Goal: Task Accomplishment & Management: Manage account settings

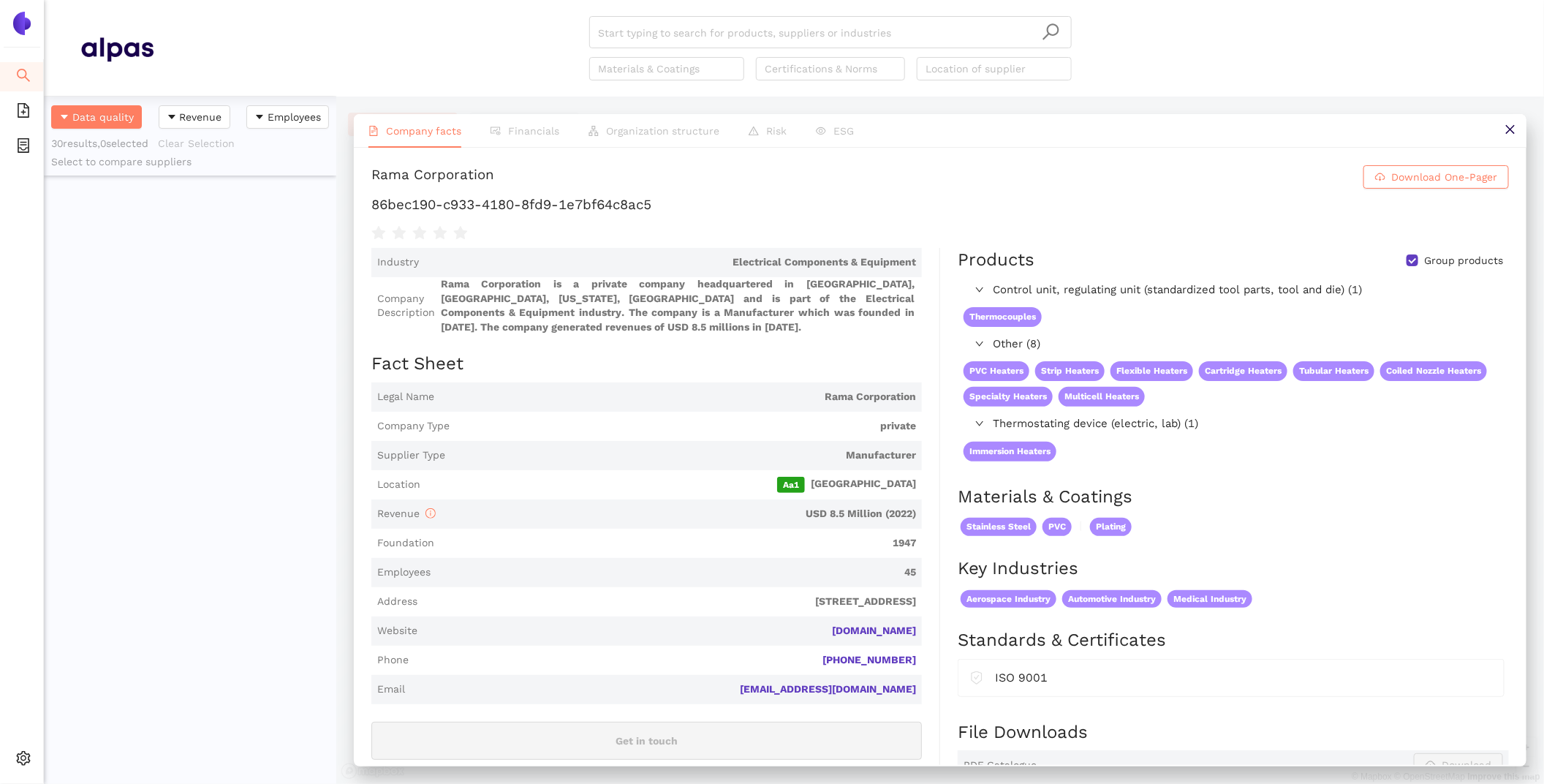
scroll to position [687, 292]
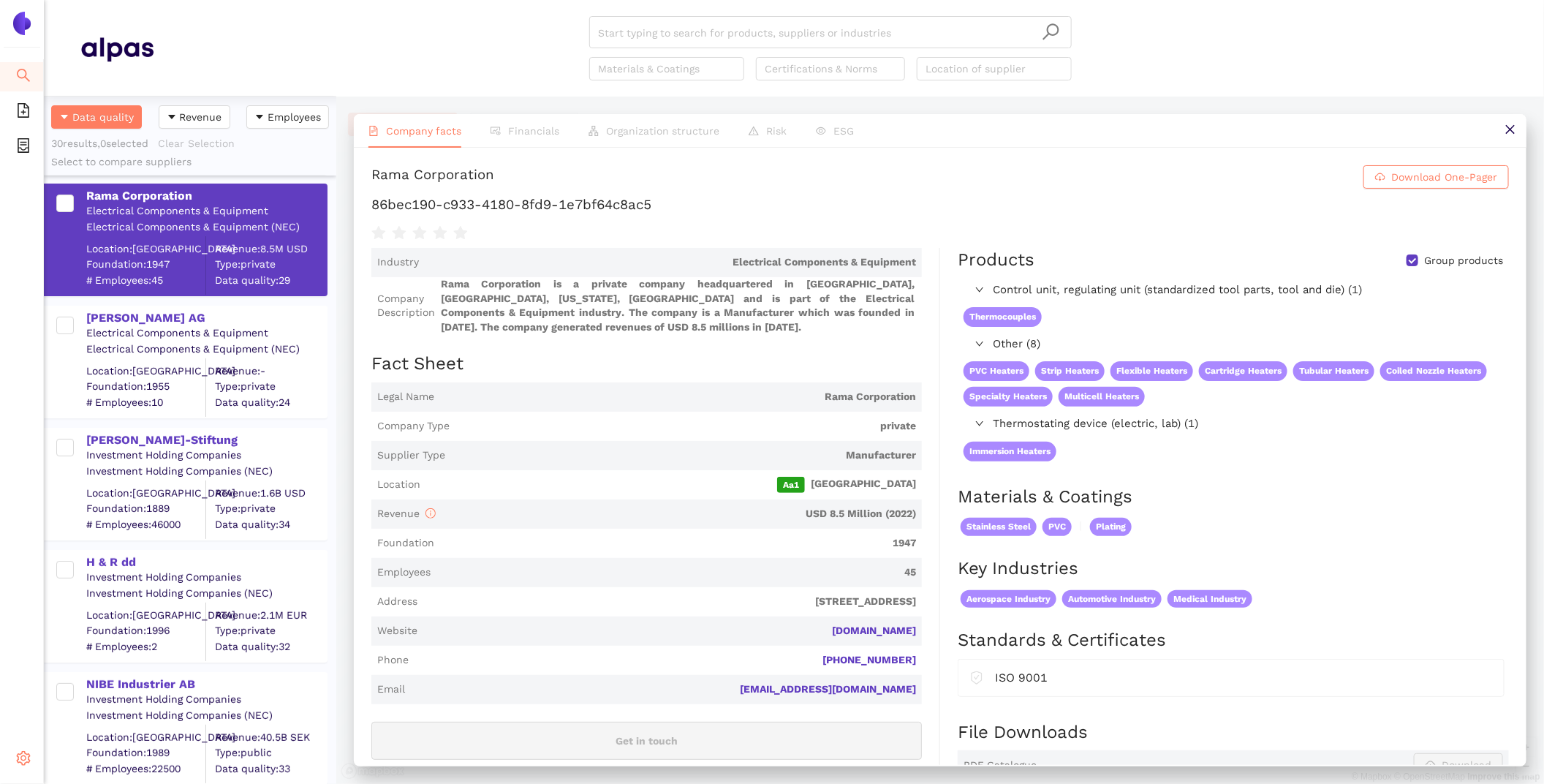
click at [20, 756] on icon "setting" at bounding box center [24, 758] width 15 height 15
click at [114, 636] on ul "Internal Area My Organization My Account Logout" at bounding box center [104, 706] width 120 height 140
click at [117, 652] on span "Internal Area" at bounding box center [105, 653] width 65 height 12
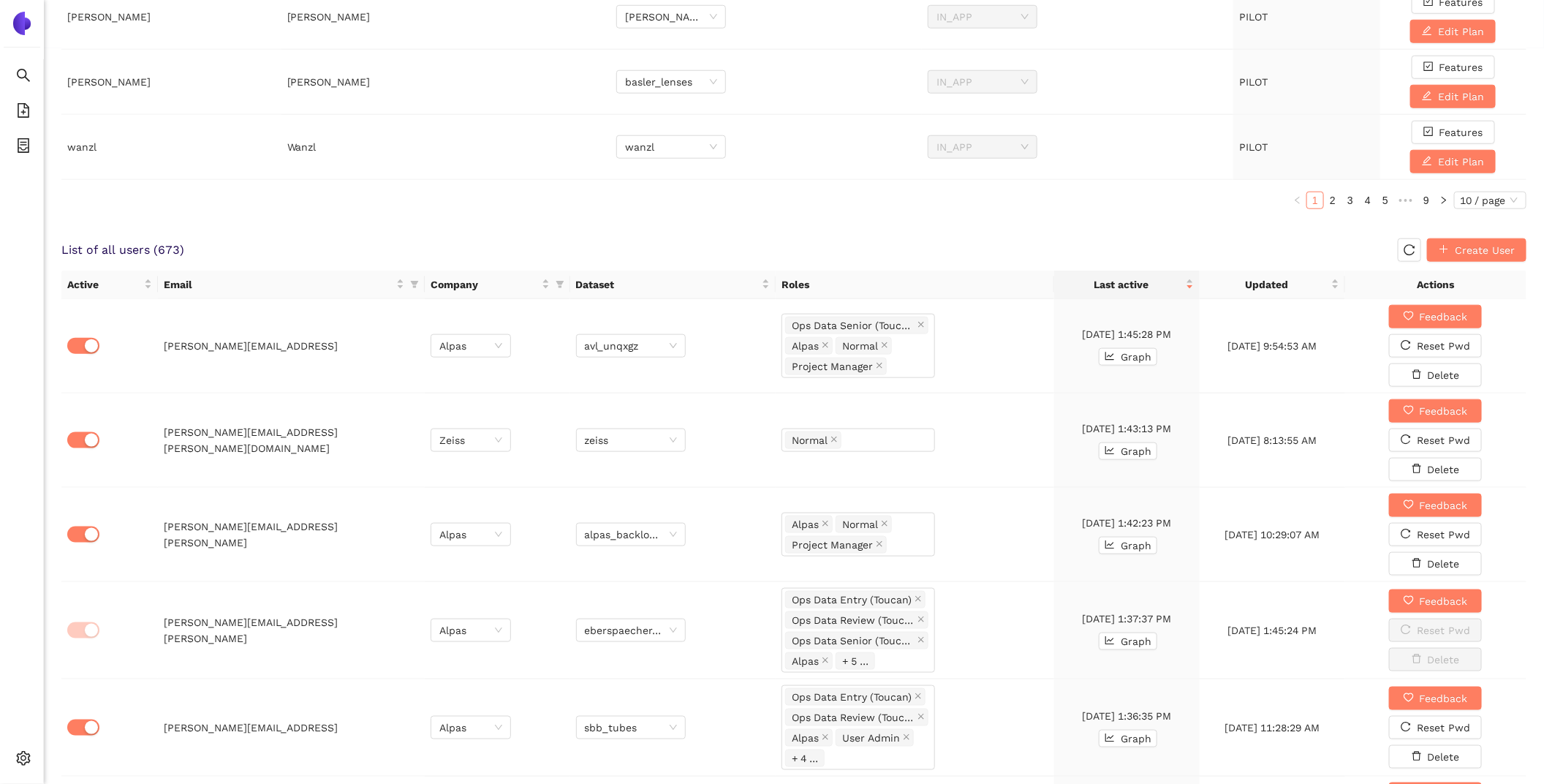
scroll to position [556, 0]
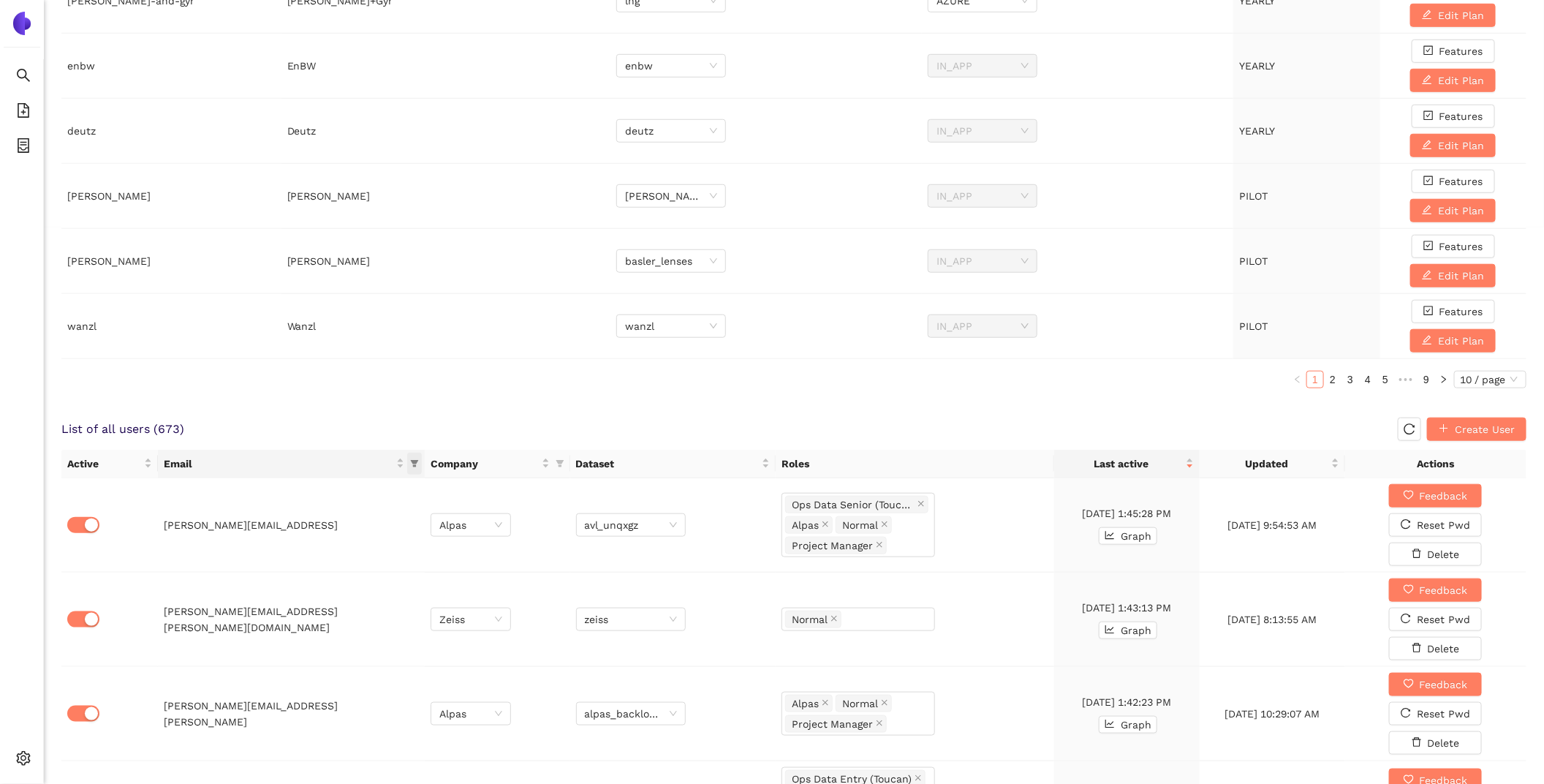
click at [413, 460] on icon "filter" at bounding box center [414, 463] width 8 height 7
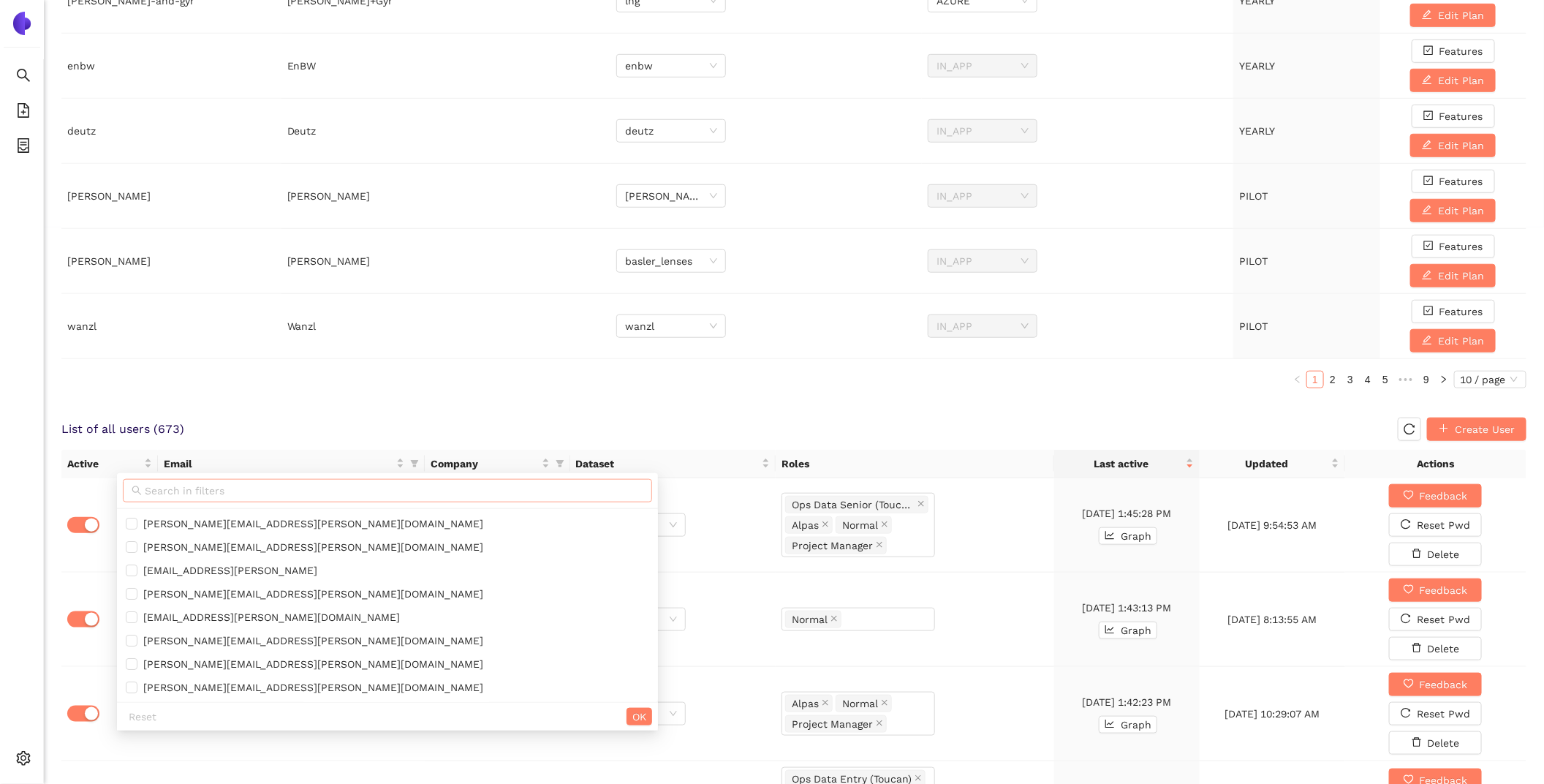
click at [302, 491] on input "text" at bounding box center [394, 491] width 498 height 16
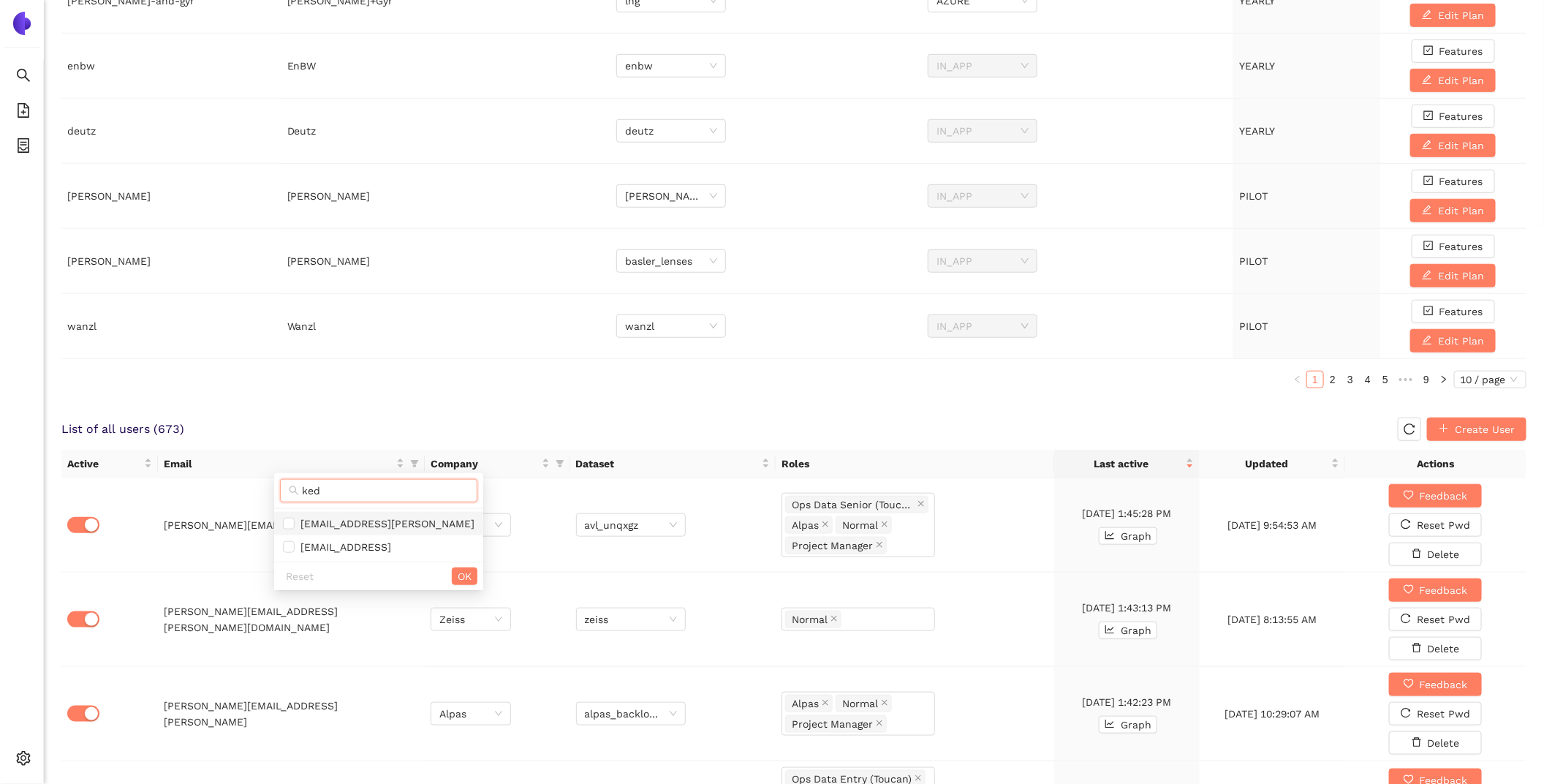
type input "ked"
click at [347, 522] on span "[EMAIL_ADDRESS][PERSON_NAME]" at bounding box center [384, 523] width 179 height 12
checkbox input "true"
click at [458, 575] on span "OK" at bounding box center [465, 576] width 14 height 16
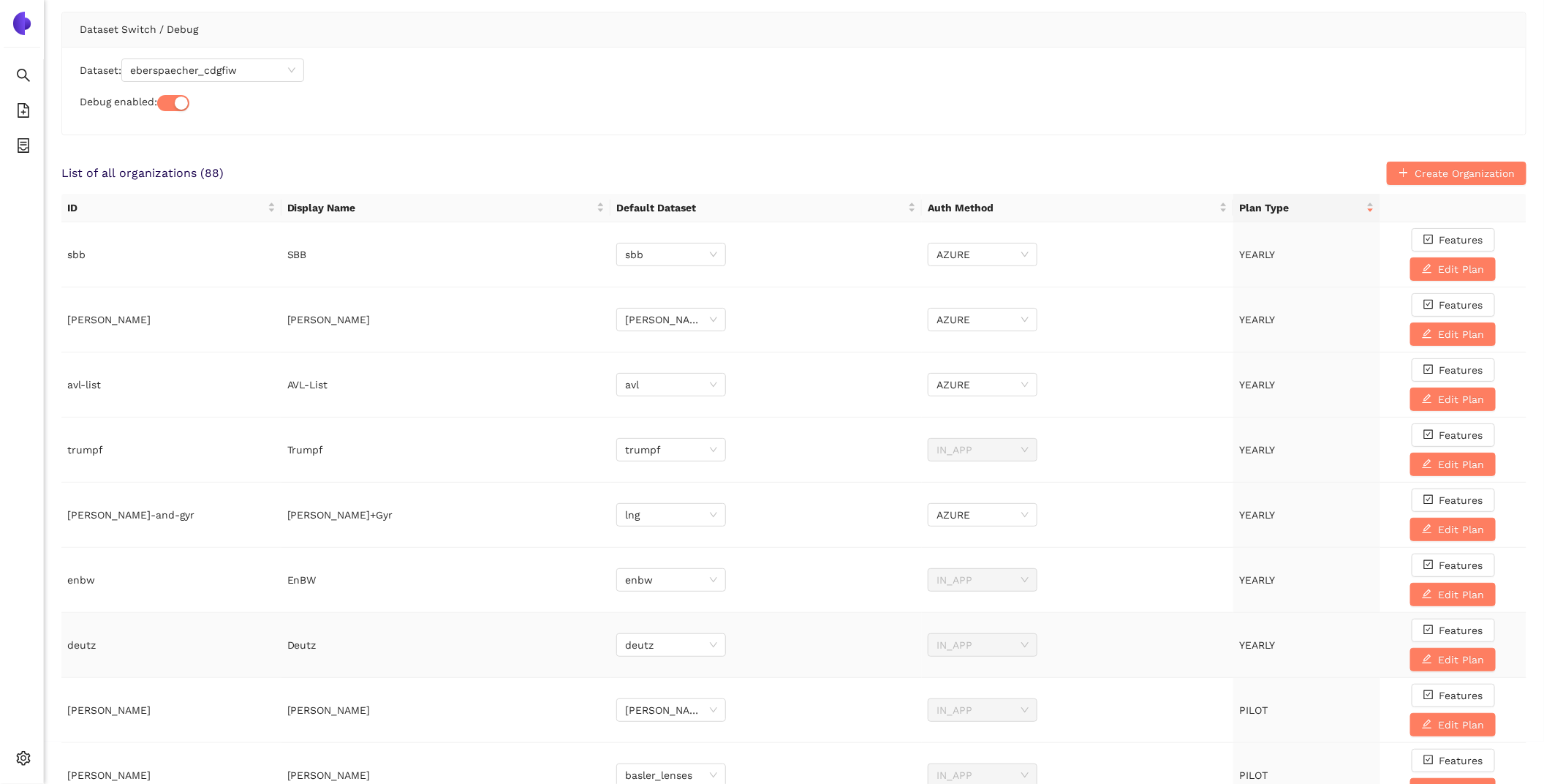
scroll to position [0, 0]
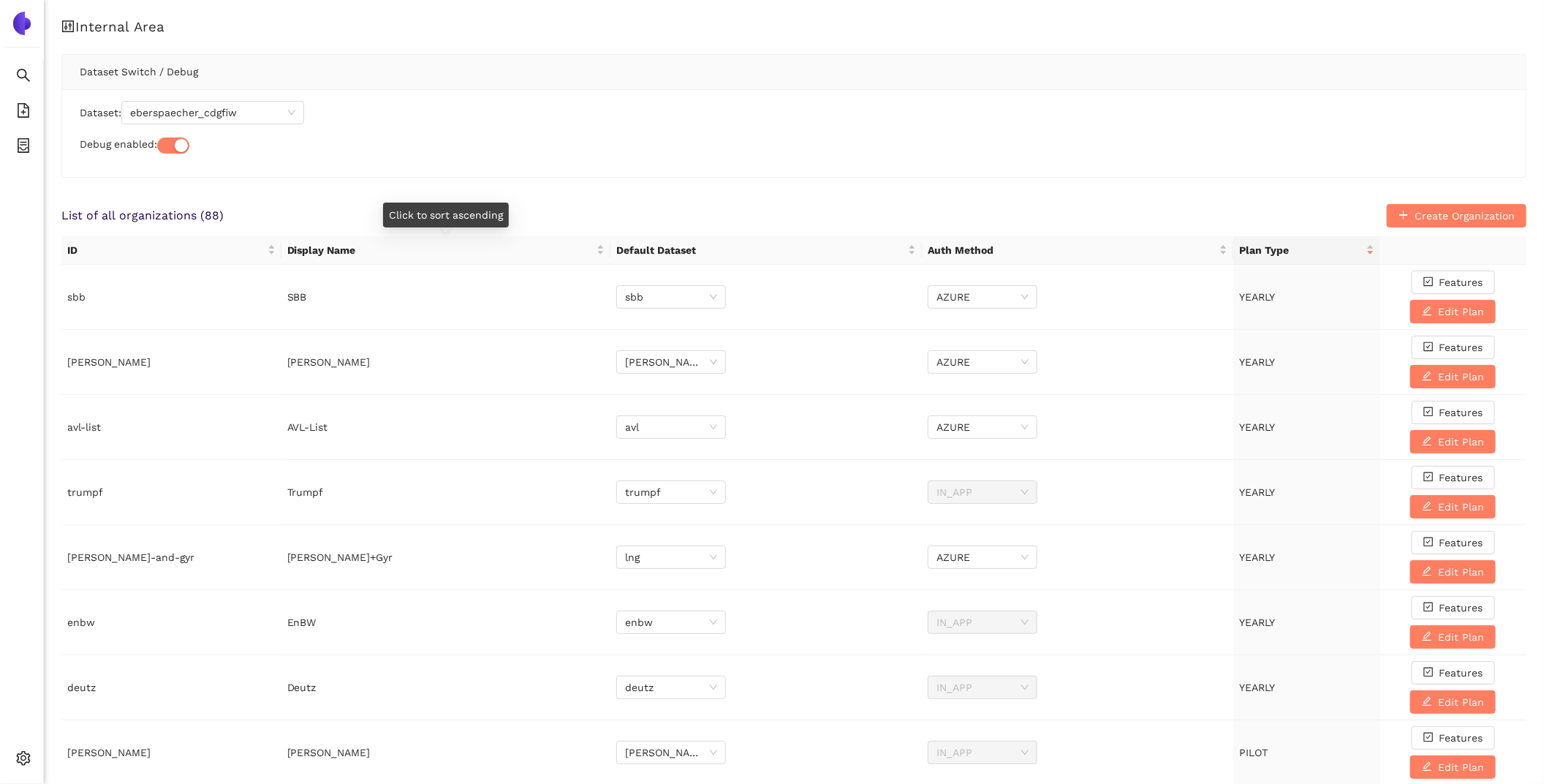
click at [495, 124] on div "Dataset: eberspaecher_cdgfiw Debug enabled:" at bounding box center [793, 133] width 1464 height 87
click at [528, 150] on div "Debug enabled:" at bounding box center [794, 144] width 1429 height 17
